Goal: Transaction & Acquisition: Purchase product/service

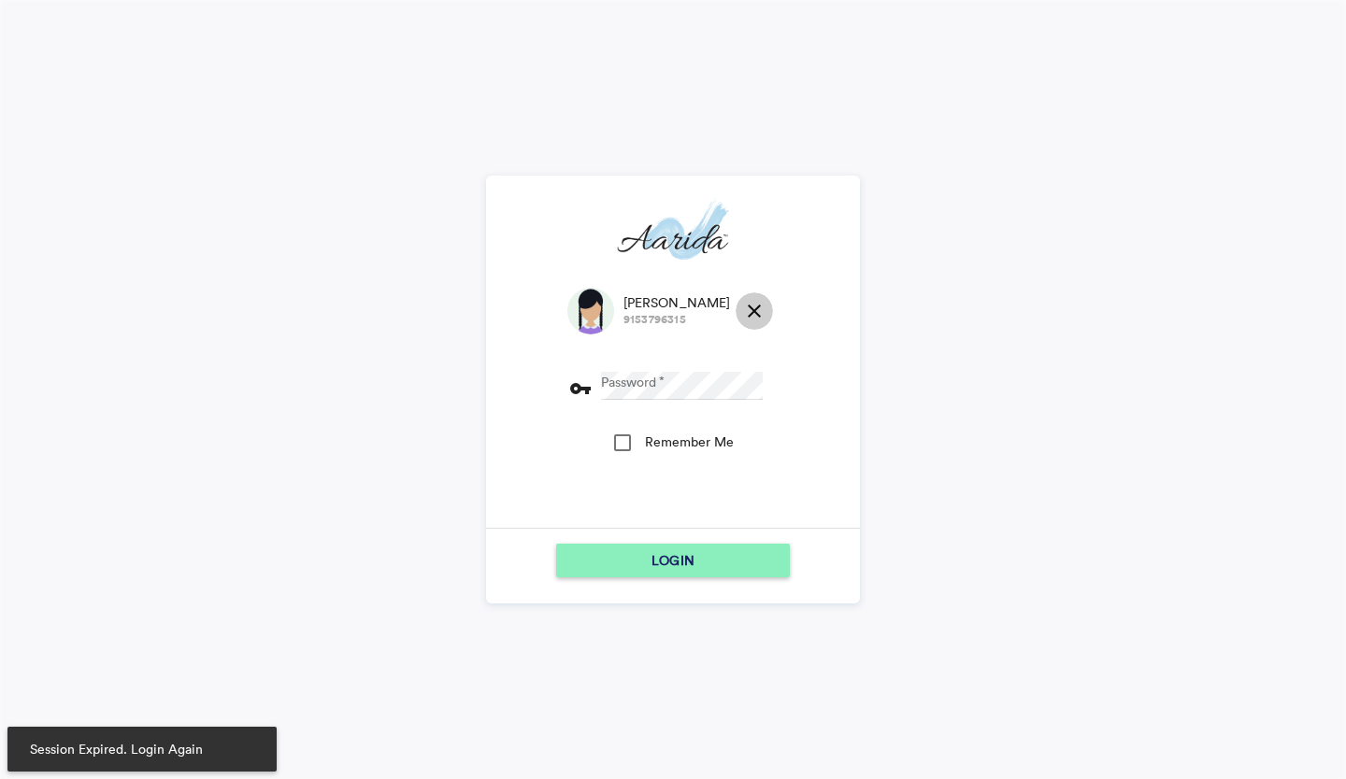
click at [743, 305] on md-icon "close" at bounding box center [754, 311] width 22 height 22
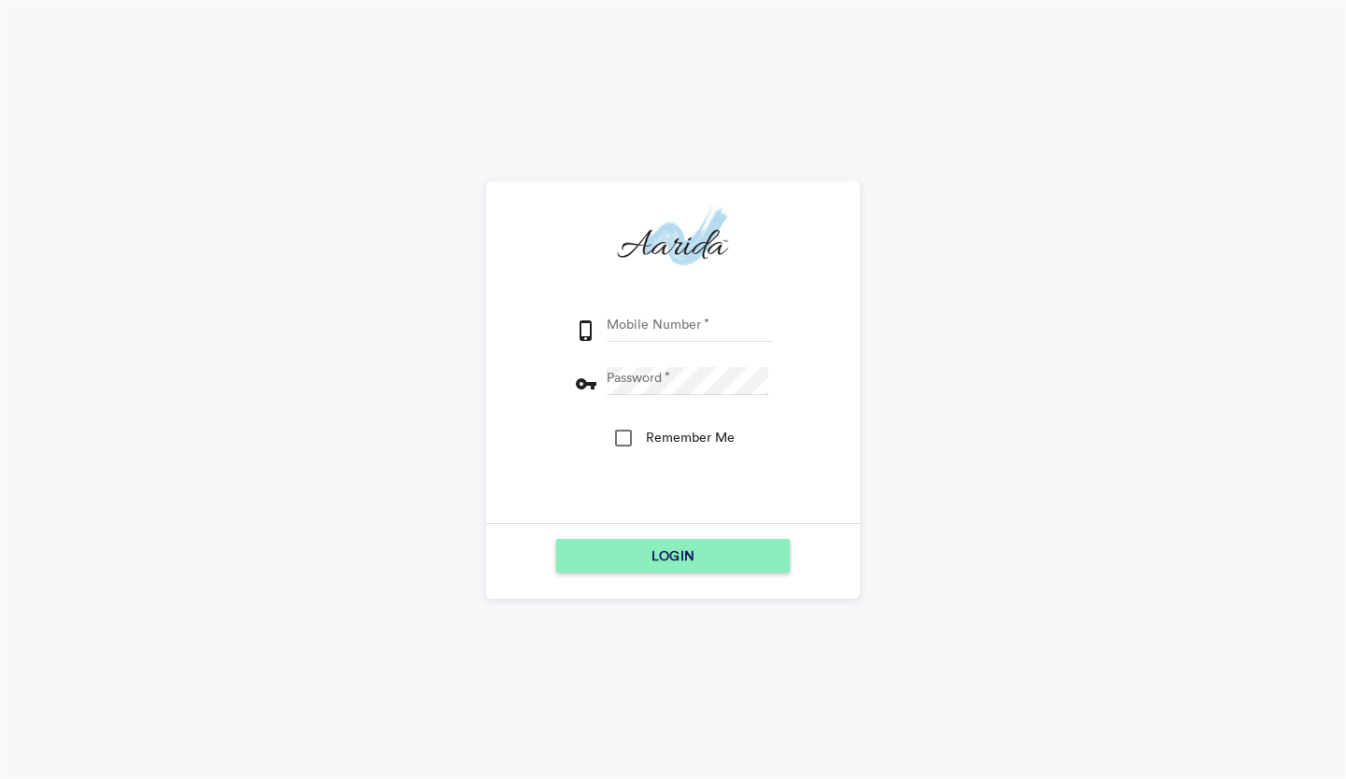
click at [631, 322] on input "Mobile Number" at bounding box center [689, 328] width 166 height 28
type input "7600510037"
click at [667, 372] on div "Mobile Number phone_iphone [PHONE_NUMBER] Password vpn_key Remember Me" at bounding box center [673, 408] width 200 height 230
click at [556, 539] on button "LOGIN" at bounding box center [673, 556] width 234 height 34
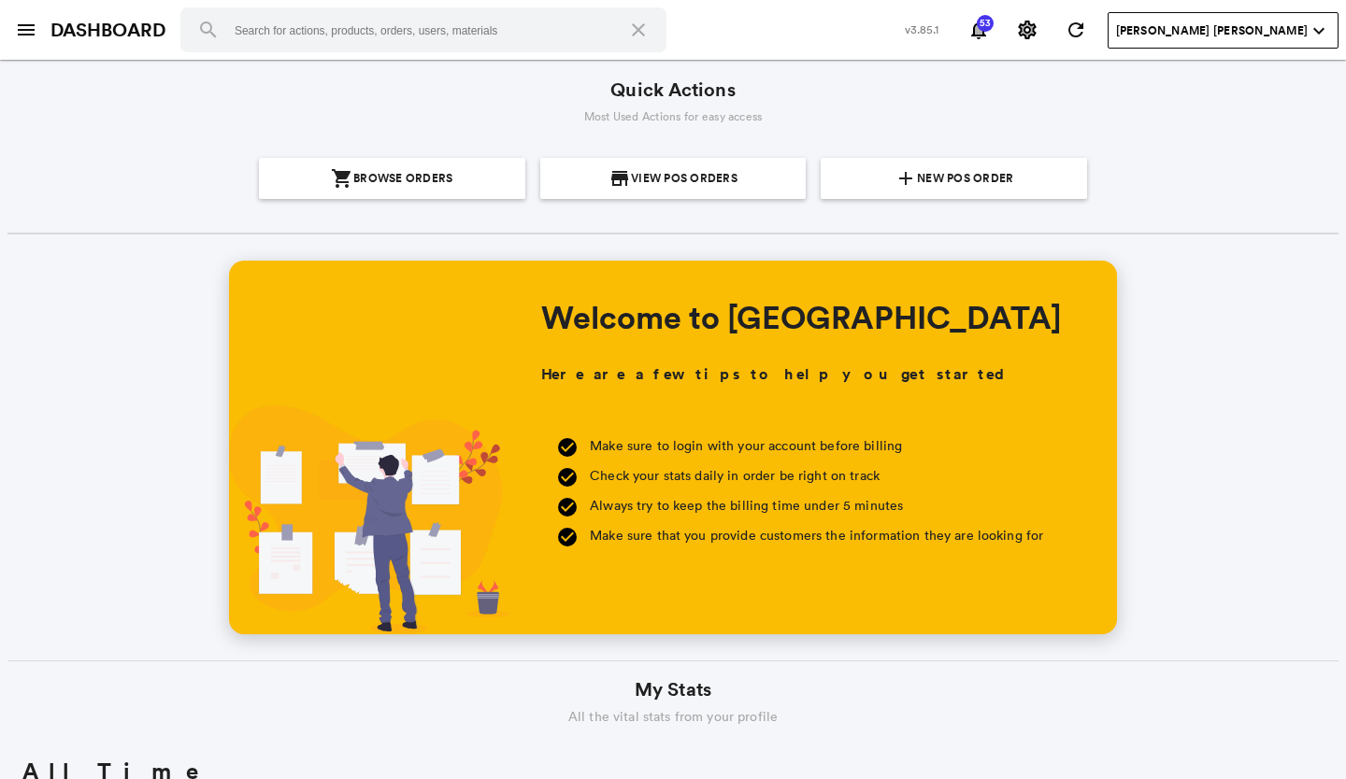
click at [963, 151] on section "Quick Actions Most Used Actions for easy access shopping_cart Browse Orders sto…" at bounding box center [672, 141] width 1331 height 128
click at [944, 167] on span "New POS Order" at bounding box center [965, 178] width 96 height 41
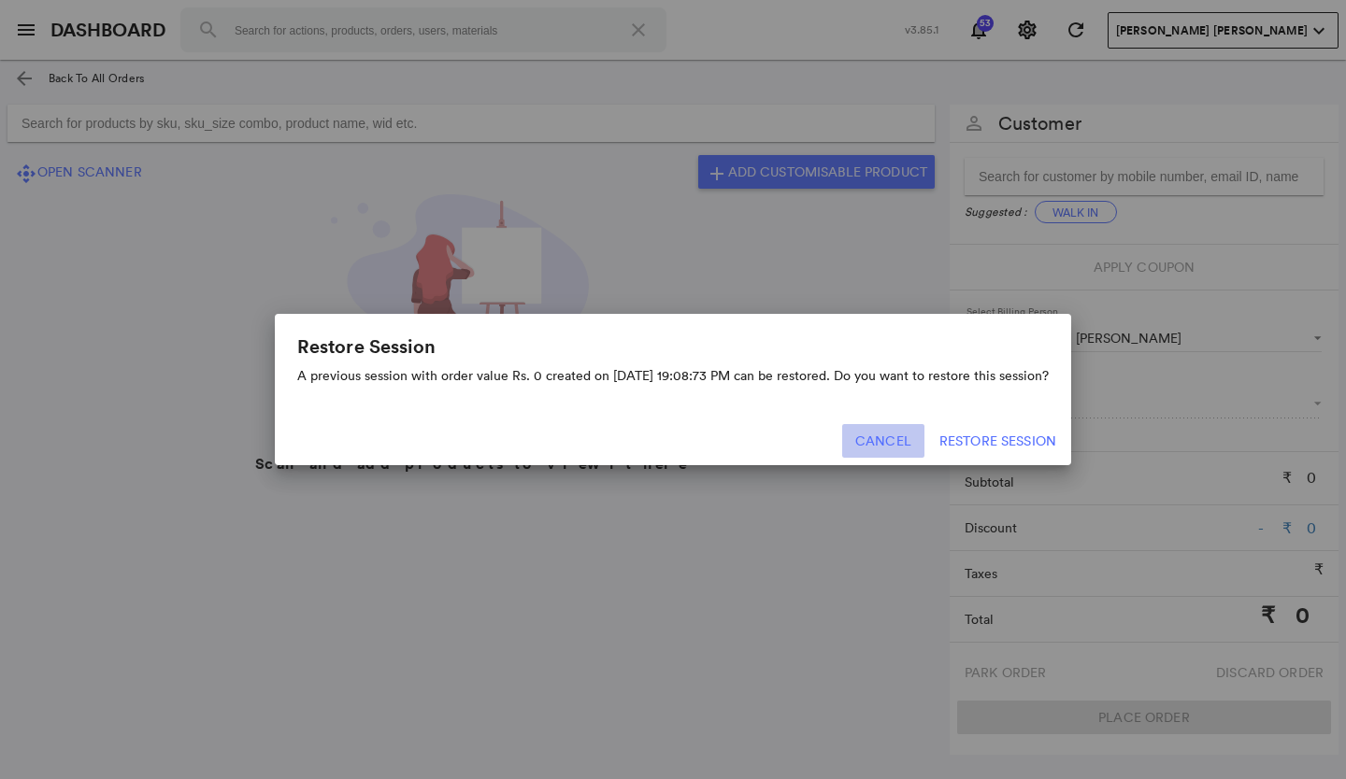
click at [888, 431] on button "Cancel" at bounding box center [883, 441] width 82 height 34
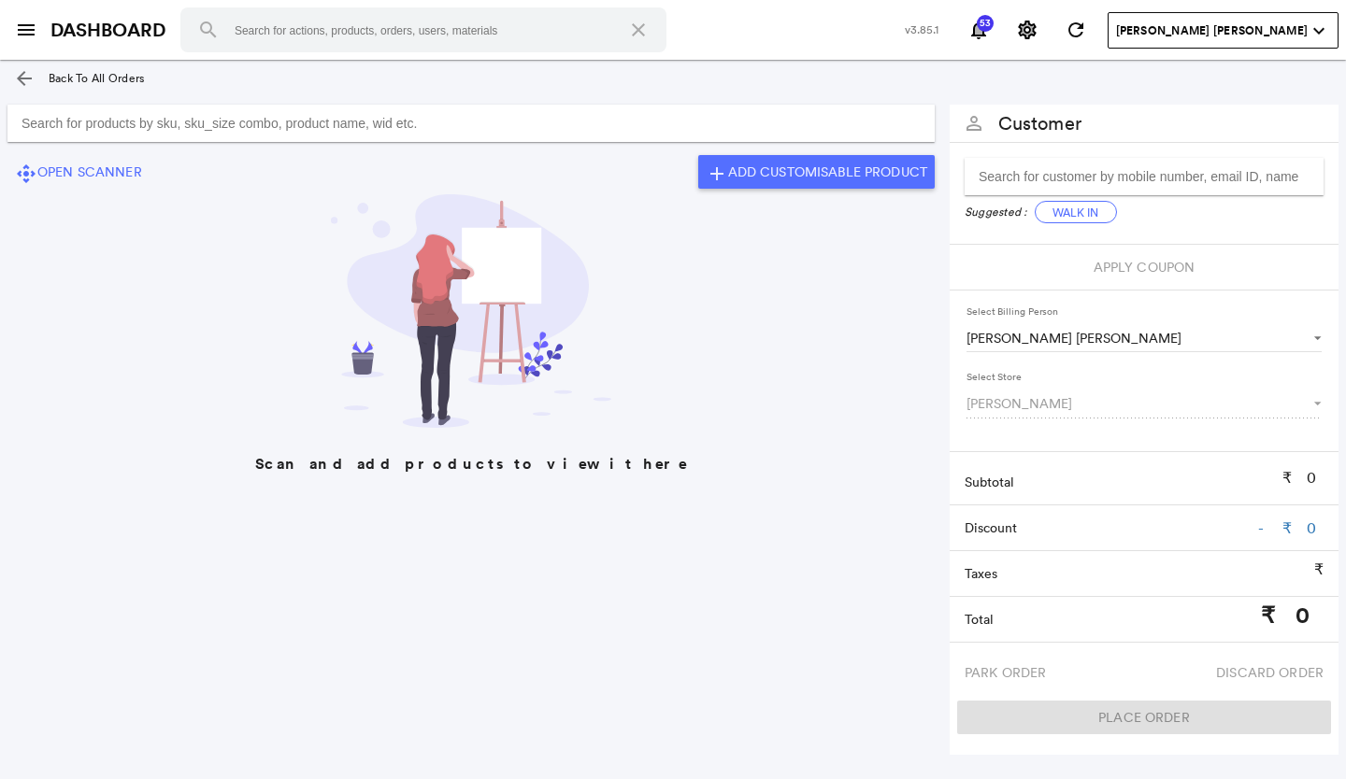
click at [22, 70] on md-icon "arrow_back" at bounding box center [24, 78] width 22 height 22
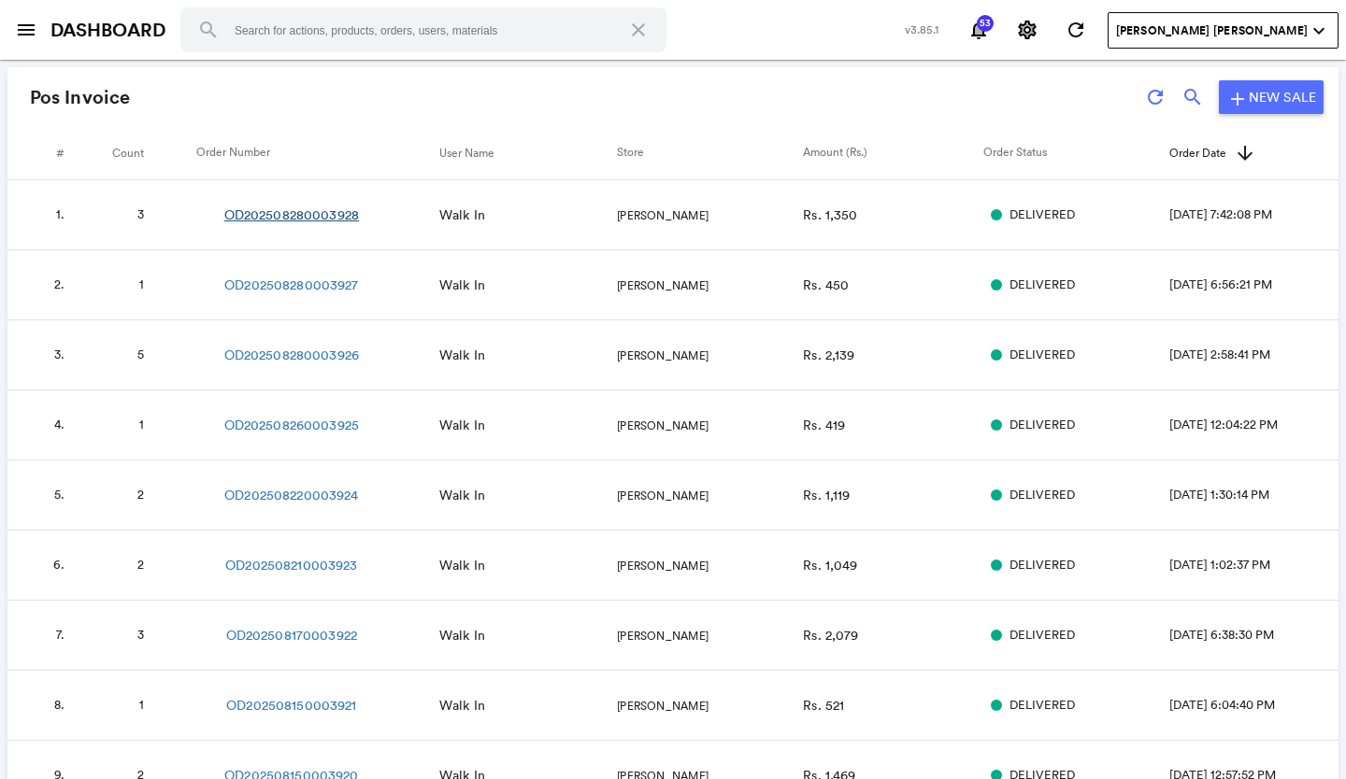
click at [325, 216] on link "OD202508280003928" at bounding box center [291, 215] width 135 height 19
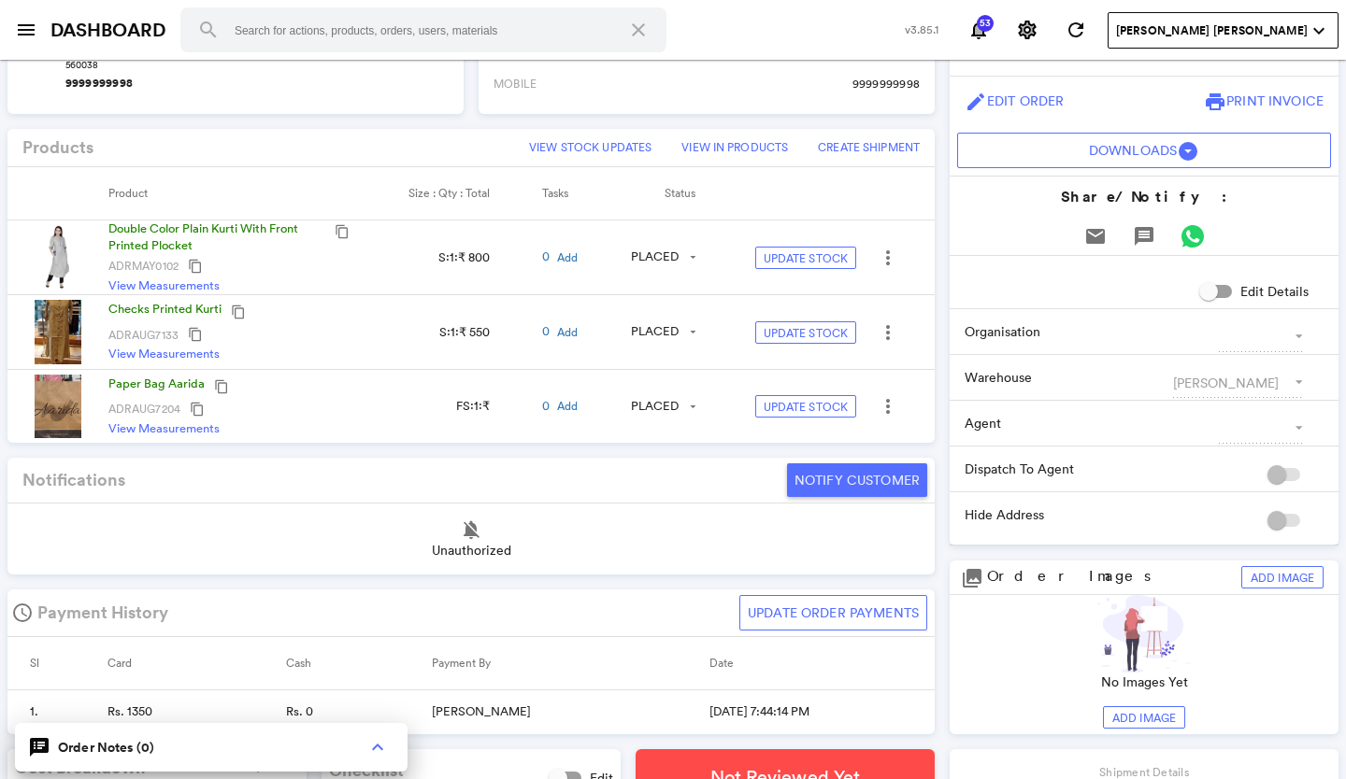
scroll to position [467, 0]
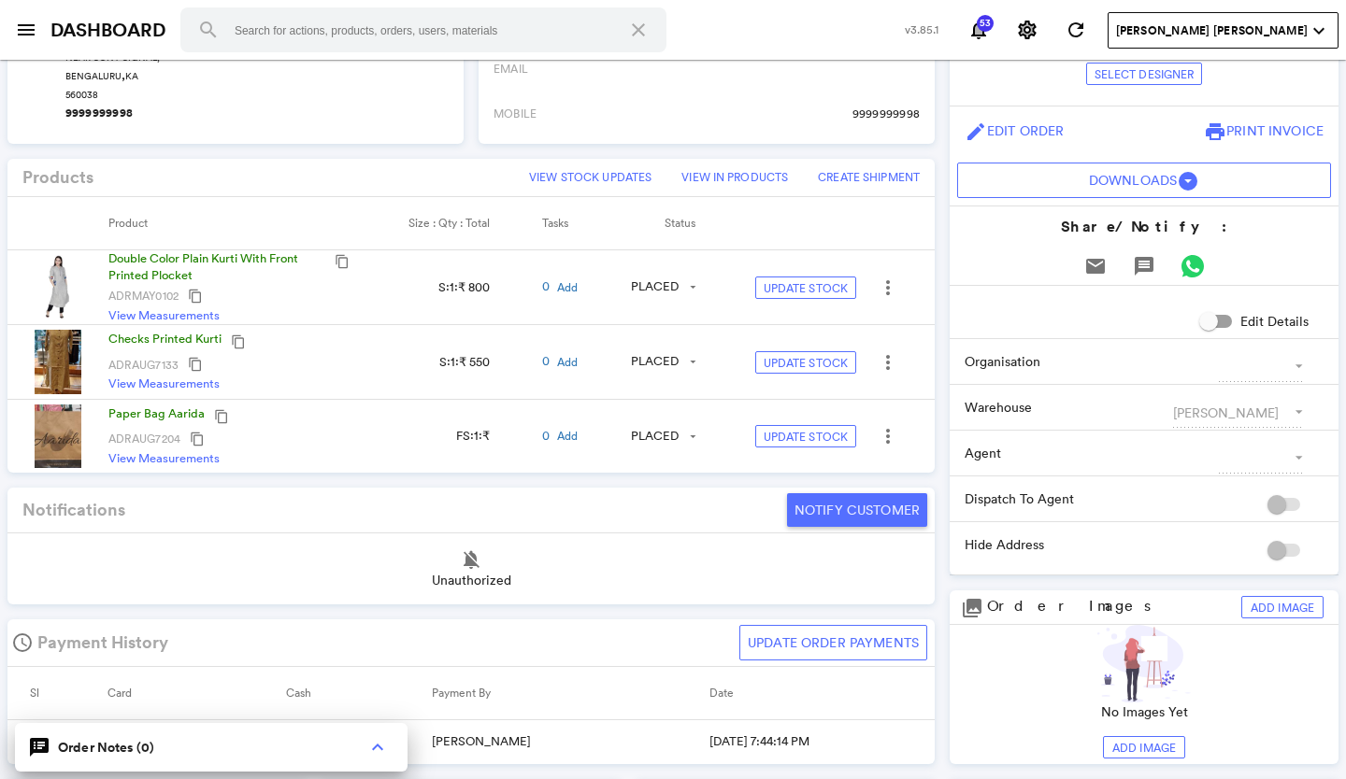
click at [65, 359] on img at bounding box center [58, 362] width 47 height 64
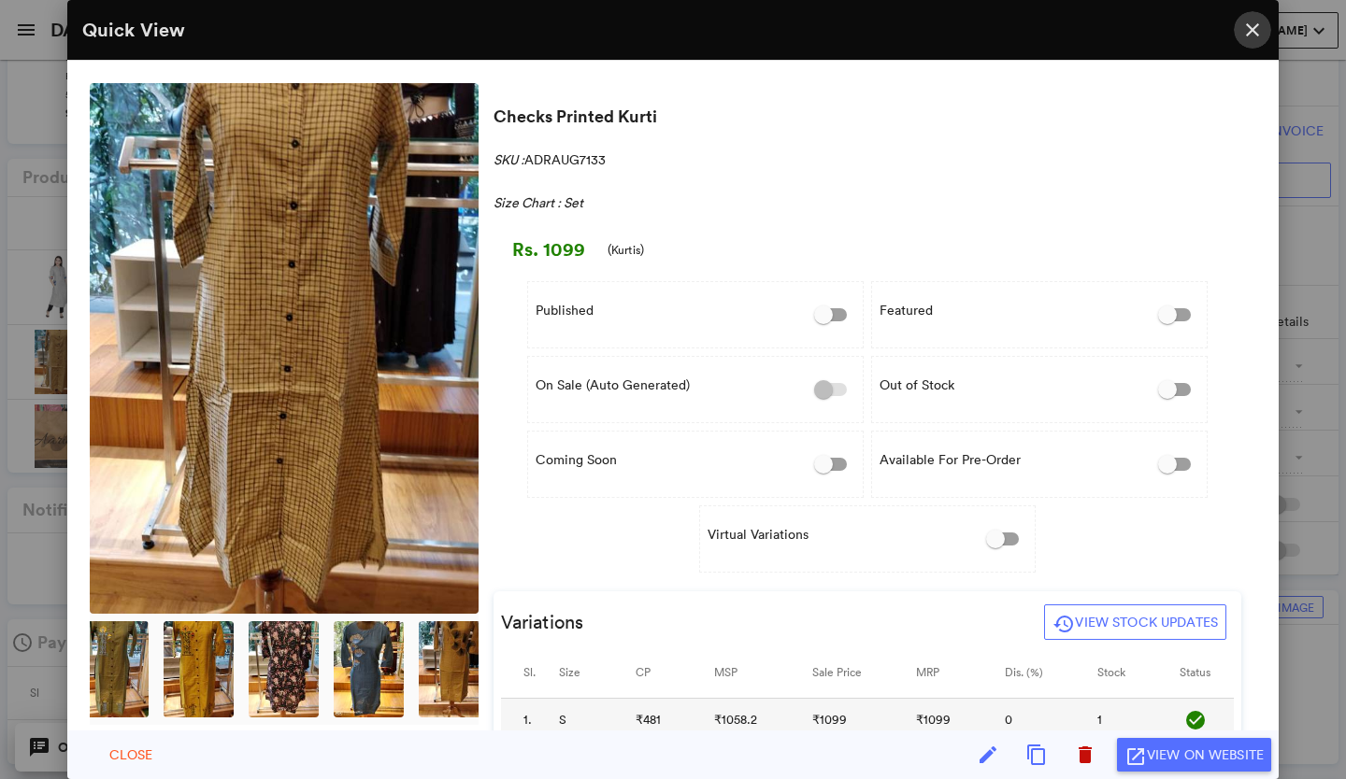
click at [1250, 29] on md-icon "close" at bounding box center [1252, 30] width 22 height 22
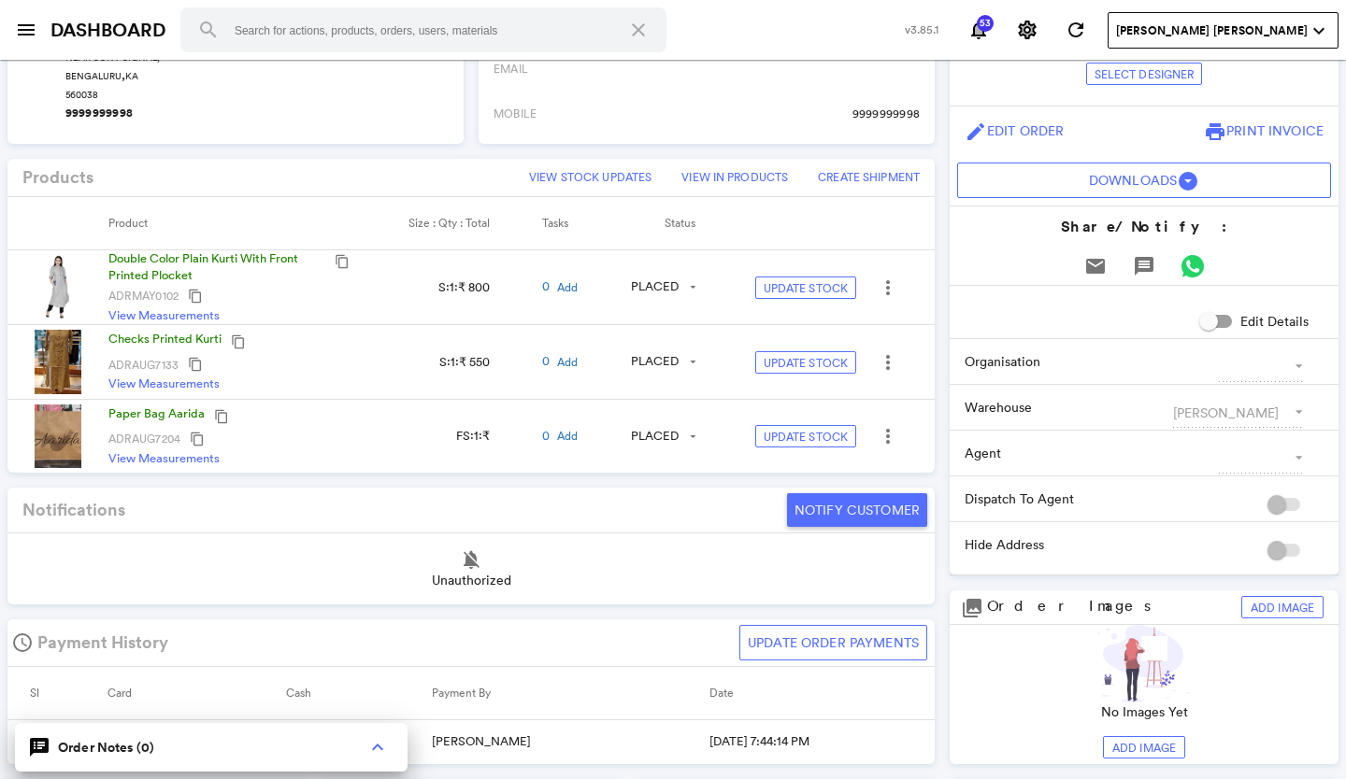
click at [68, 288] on img at bounding box center [58, 287] width 47 height 64
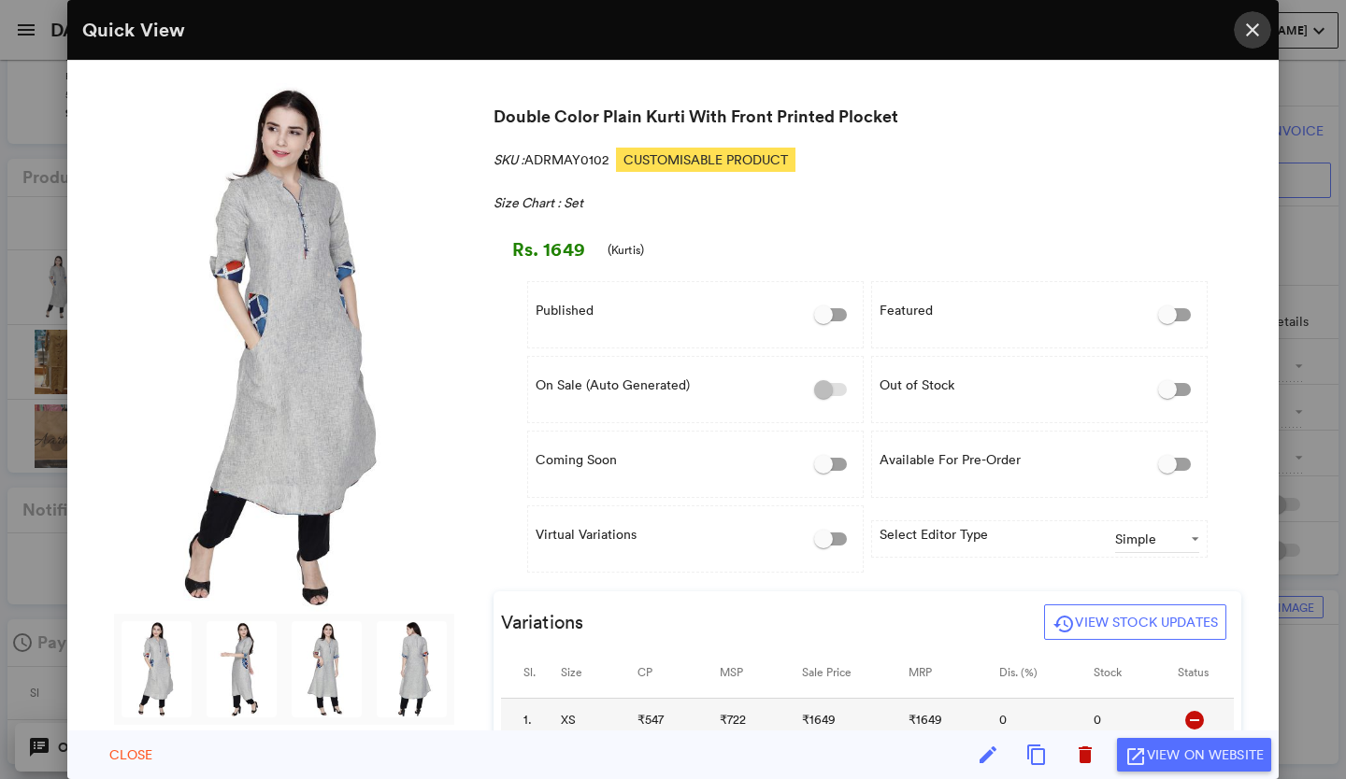
click at [1253, 27] on md-icon "close" at bounding box center [1252, 30] width 22 height 22
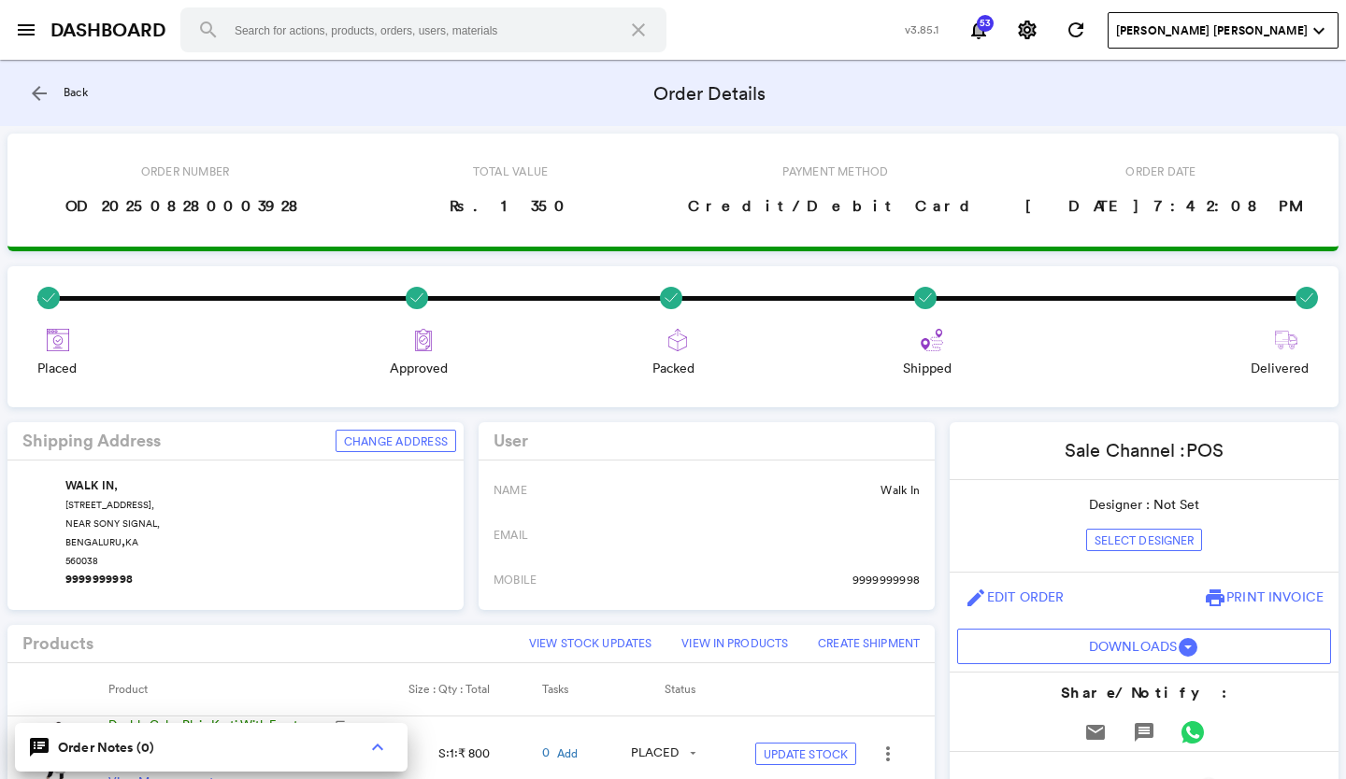
scroll to position [0, 0]
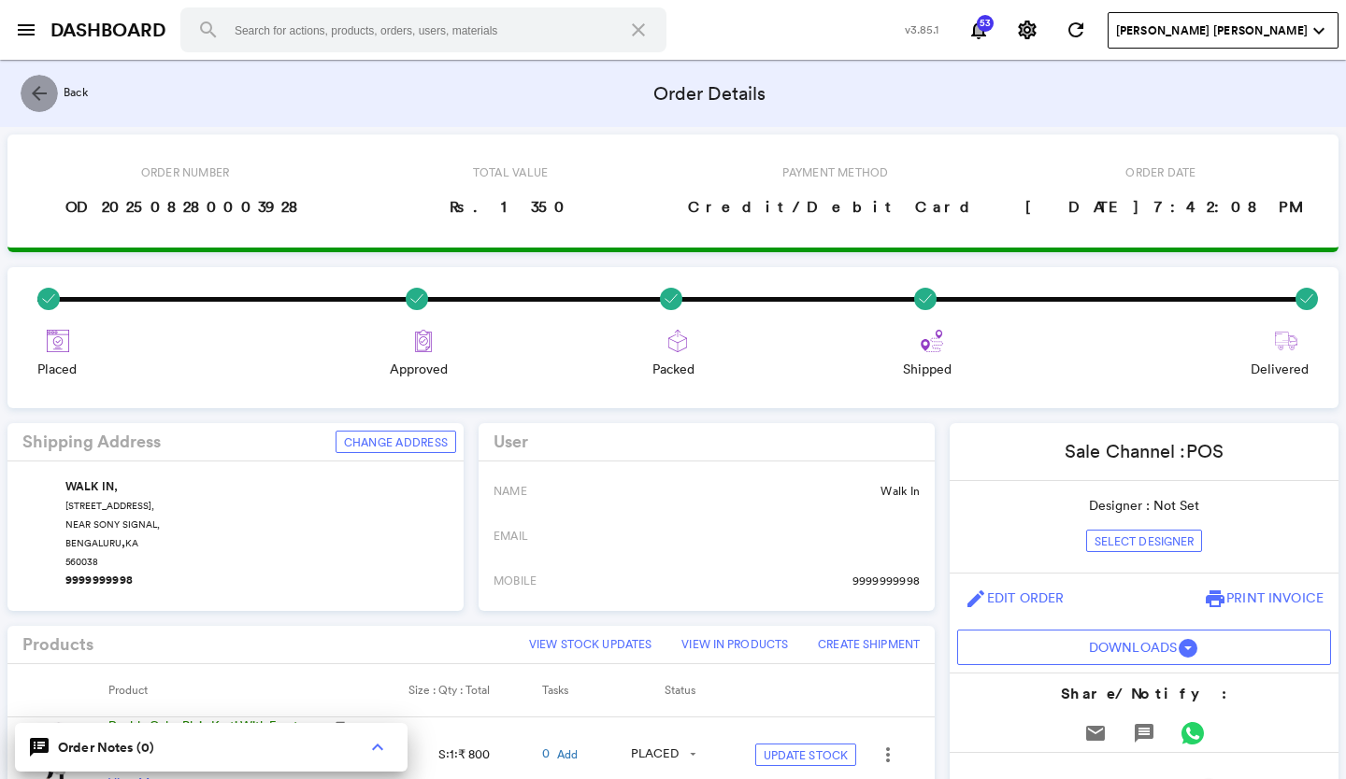
click at [38, 93] on md-icon "arrow_back" at bounding box center [39, 93] width 22 height 22
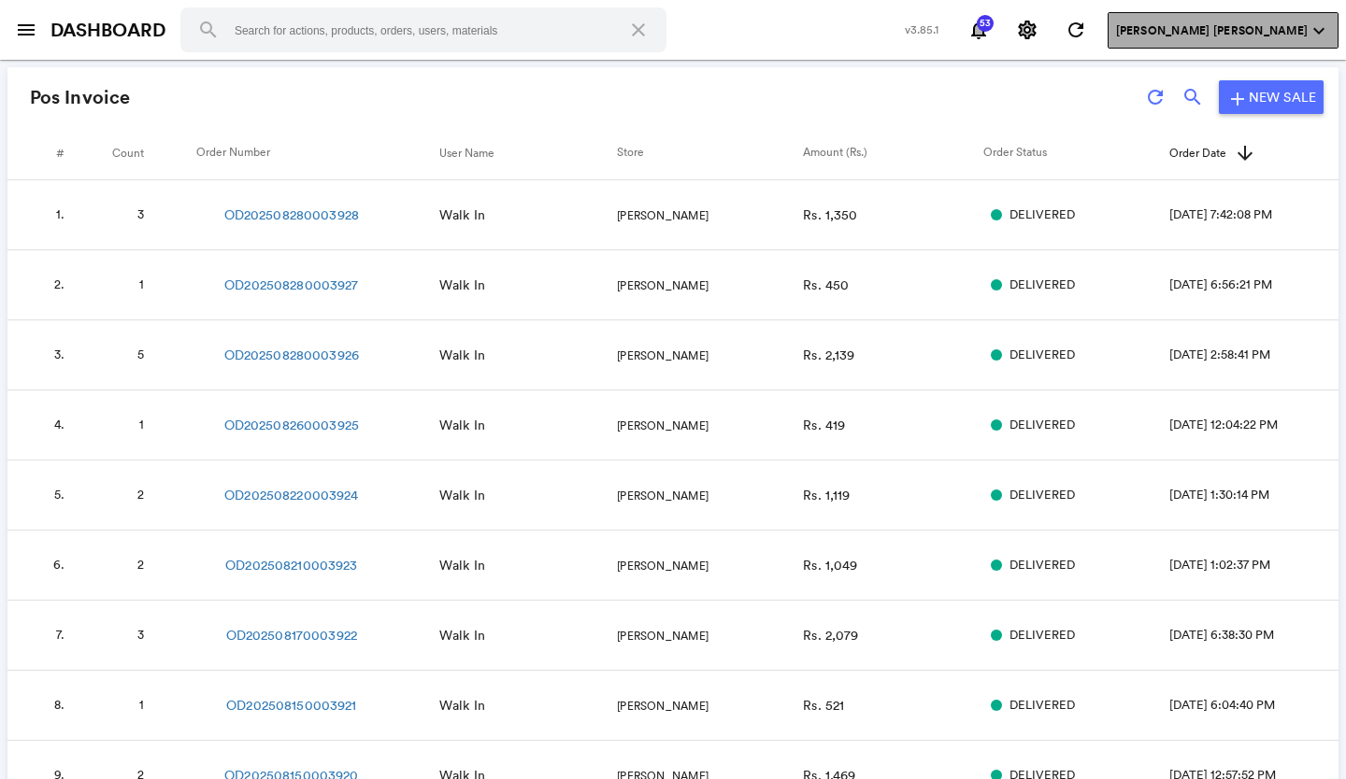
click at [1313, 30] on md-icon "expand_more" at bounding box center [1318, 31] width 22 height 22
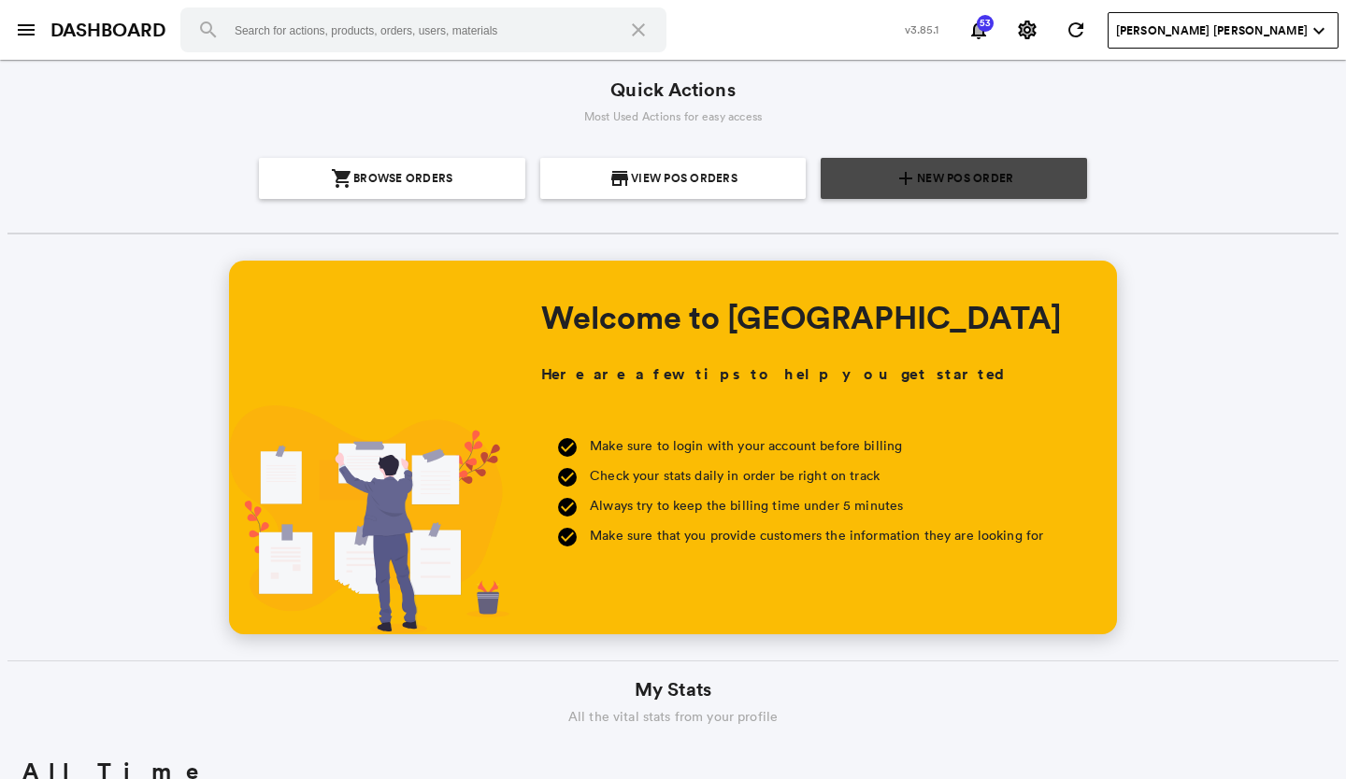
click at [989, 173] on span "New POS Order" at bounding box center [965, 178] width 96 height 41
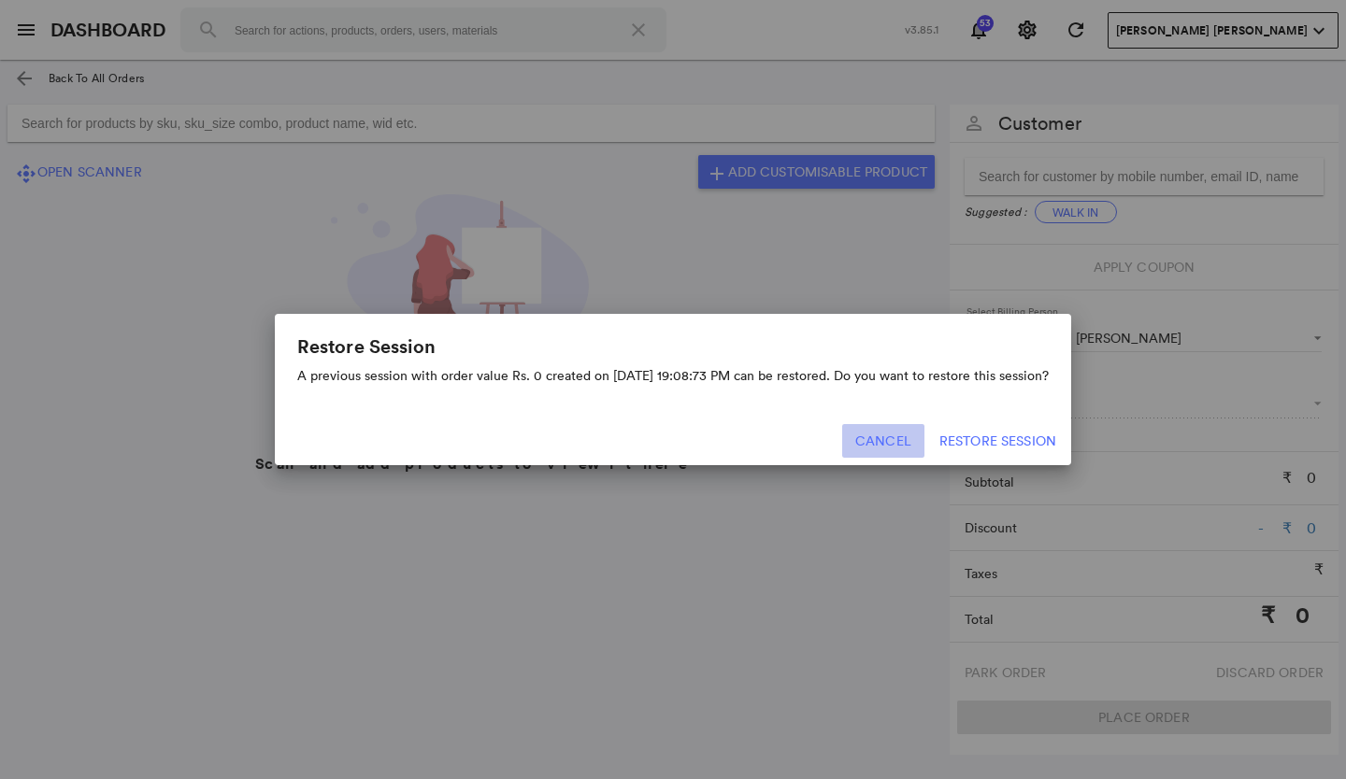
click at [890, 436] on button "Cancel" at bounding box center [883, 441] width 82 height 34
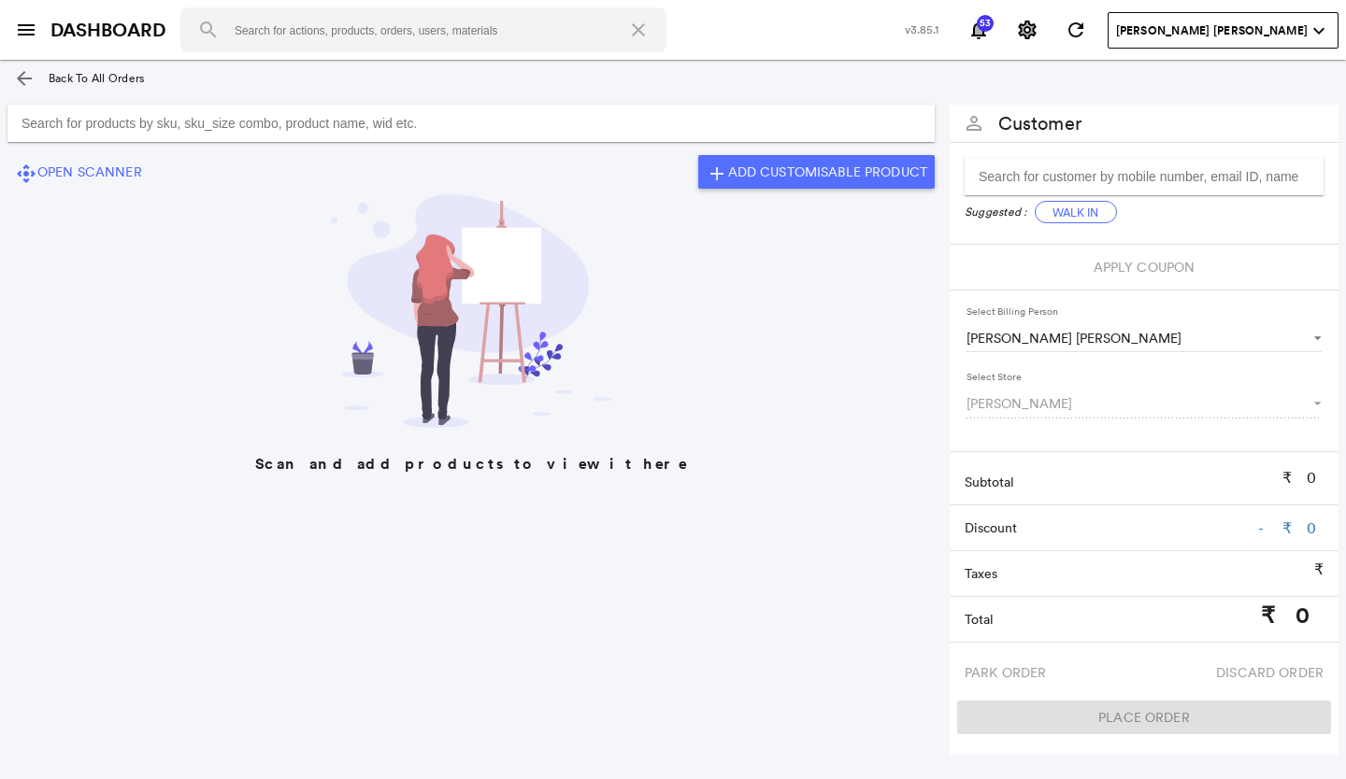
click at [84, 121] on input "Search for products by sku, sku_size combo, product name, wid etc." at bounding box center [470, 123] width 927 height 37
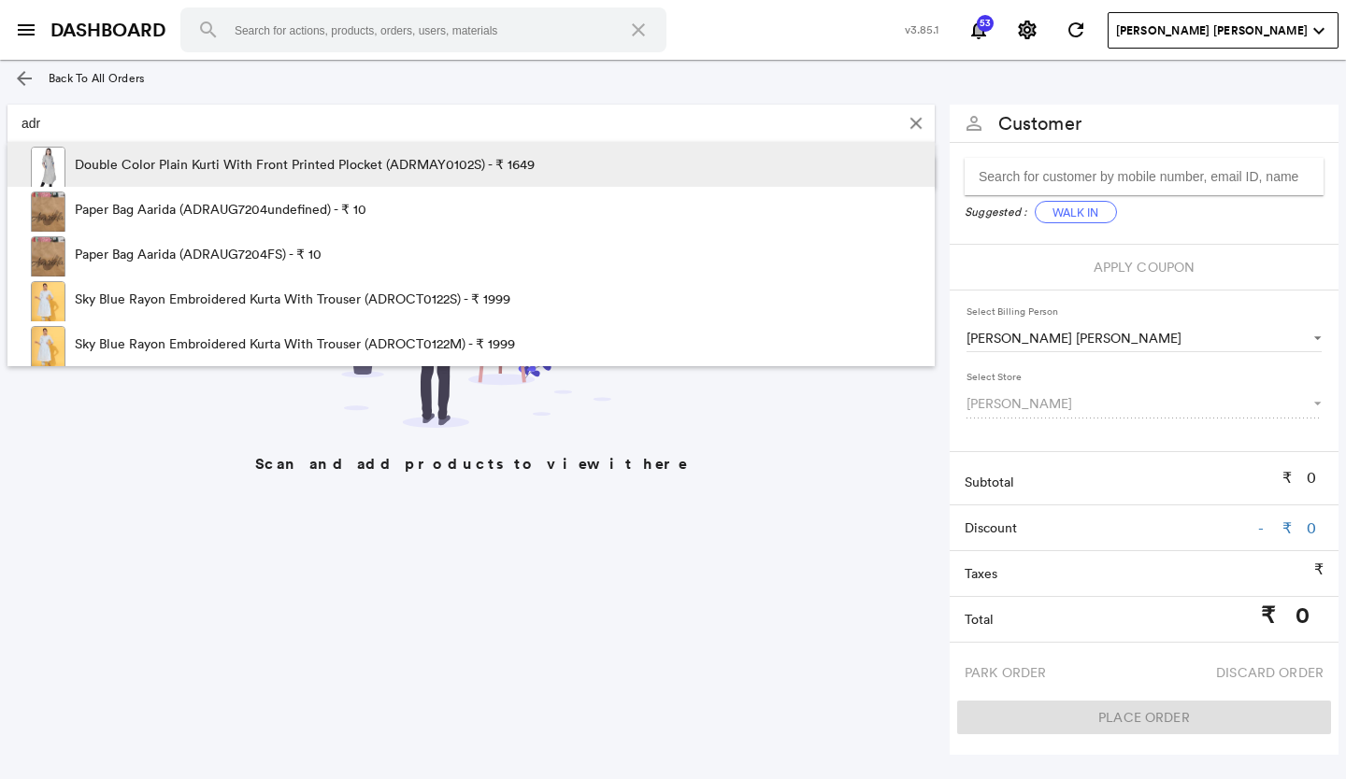
type input "adr"
click at [141, 160] on p "Double Color Plain Kurti With Front Printed Plocket (ADRMAY0102S) - ₹ 1649" at bounding box center [305, 164] width 460 height 45
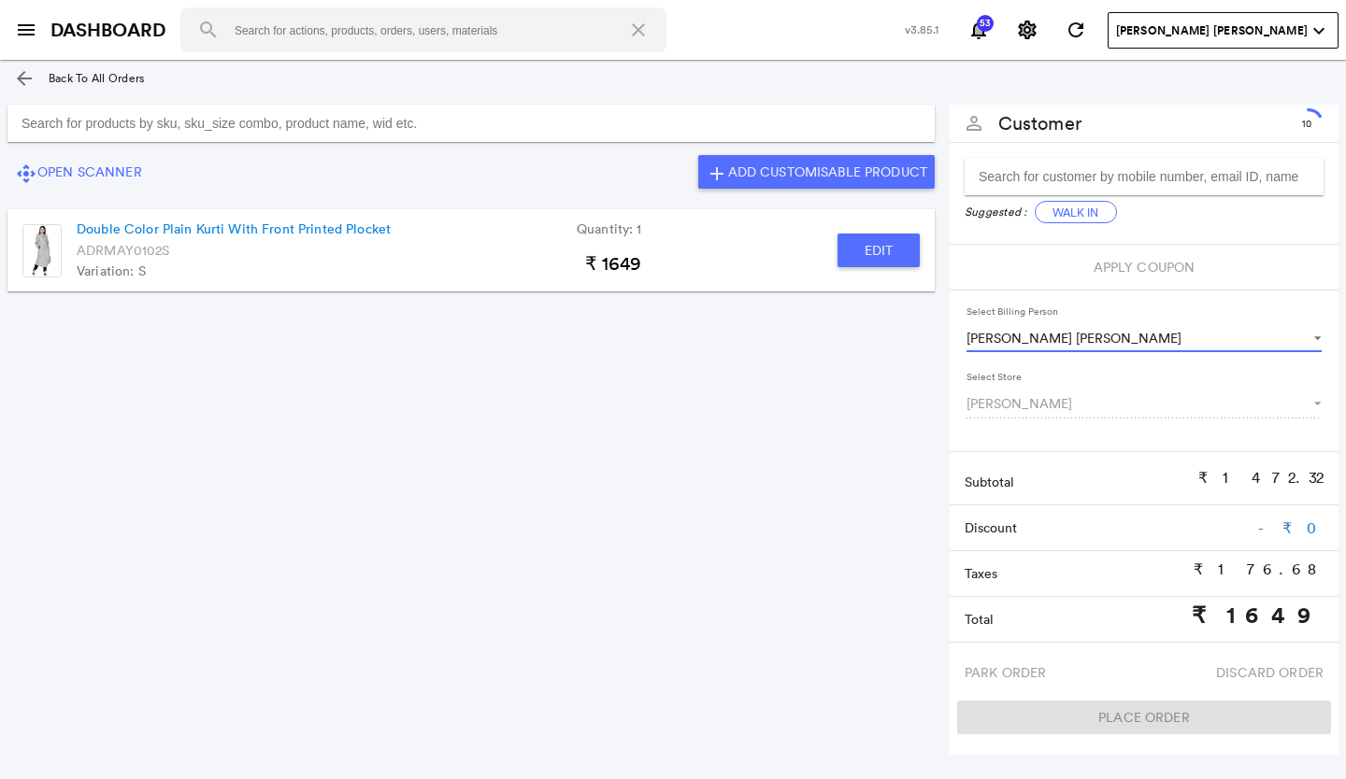
click at [1316, 337] on span "Select Billing Person" at bounding box center [1308, 337] width 22 height 18
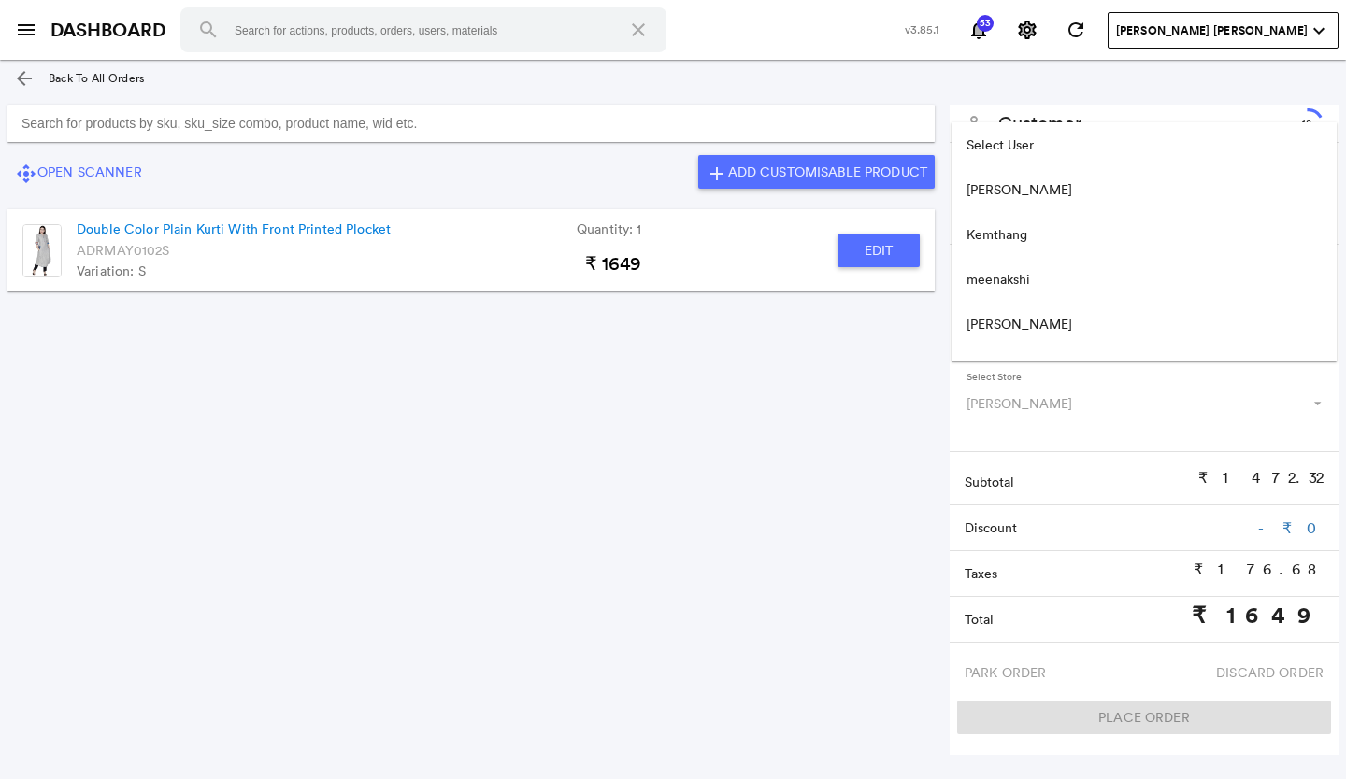
scroll to position [164, 0]
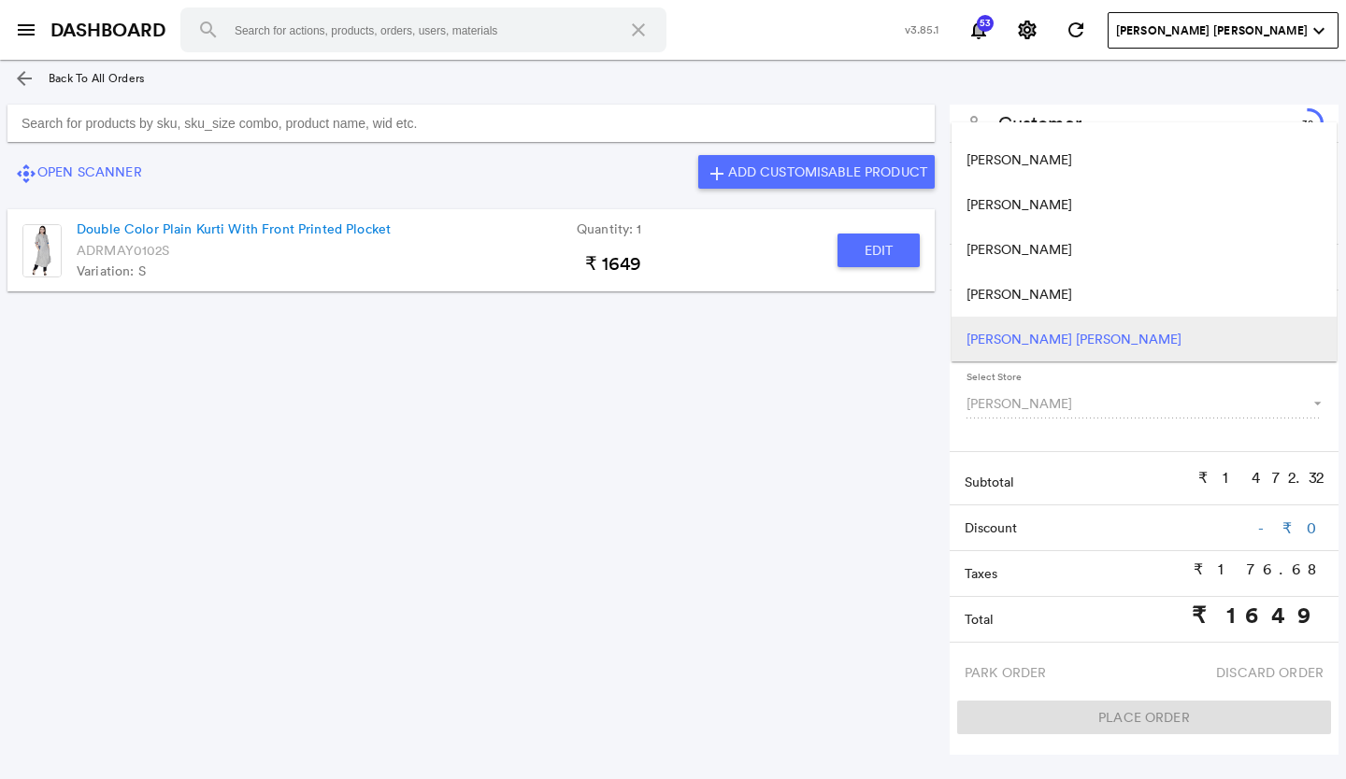
click at [873, 406] on md-backdrop at bounding box center [673, 389] width 1346 height 779
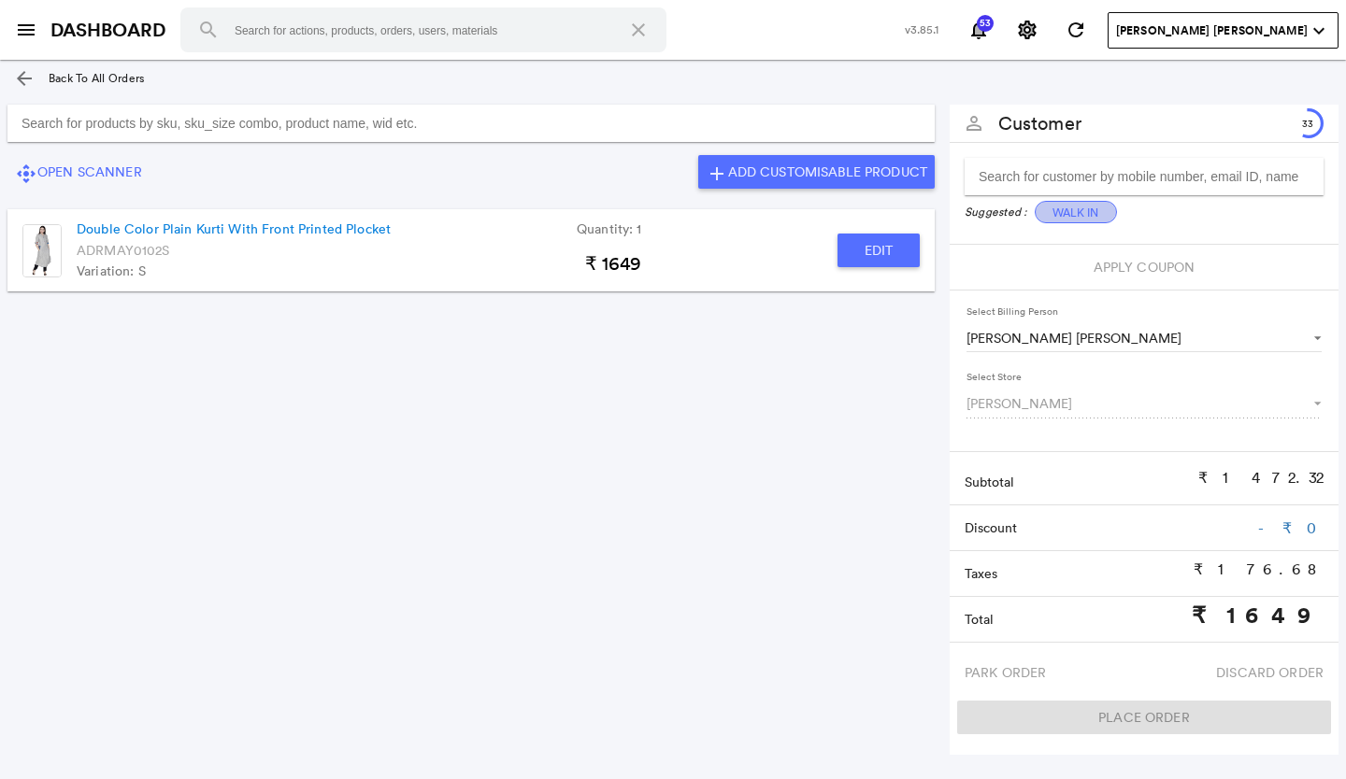
click at [1057, 213] on button "Walk In" at bounding box center [1075, 212] width 82 height 22
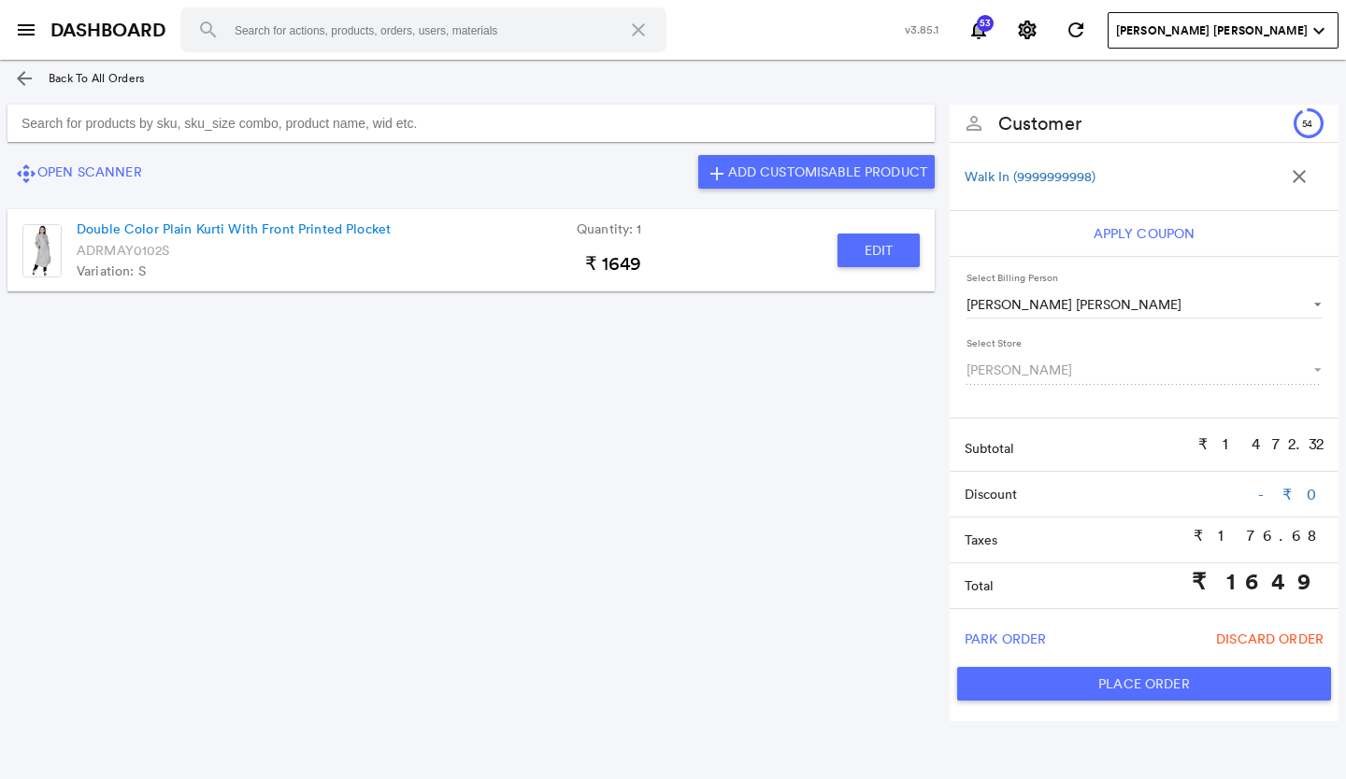
click at [21, 68] on md-icon "arrow_back" at bounding box center [24, 78] width 22 height 22
